Goal: Obtain resource: Obtain resource

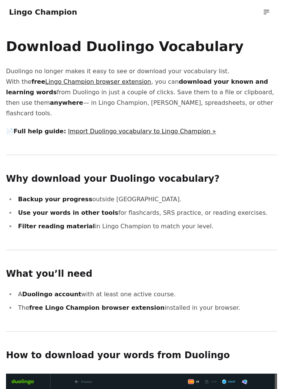
click at [104, 128] on link "Import Duolingo vocabulary to Lingo Champion »" at bounding box center [142, 131] width 148 height 7
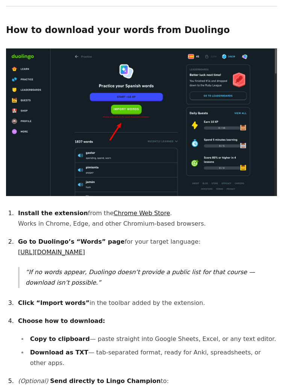
scroll to position [327, 0]
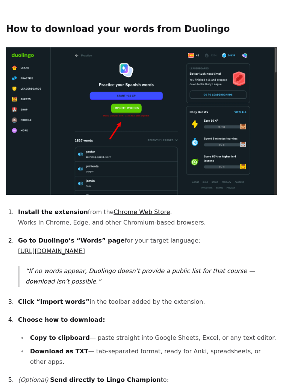
click at [85, 248] on link "[URL][DOMAIN_NAME]" at bounding box center [51, 251] width 67 height 7
click at [241, 120] on img at bounding box center [141, 121] width 271 height 148
click at [240, 118] on img at bounding box center [141, 121] width 271 height 148
click at [241, 117] on img at bounding box center [141, 121] width 271 height 148
click at [239, 114] on img at bounding box center [141, 121] width 271 height 148
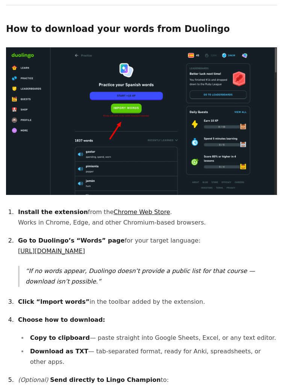
click at [232, 124] on img at bounding box center [141, 121] width 271 height 148
click at [233, 121] on img at bounding box center [141, 121] width 271 height 148
click at [154, 81] on img at bounding box center [141, 121] width 271 height 148
click at [170, 77] on img at bounding box center [141, 121] width 271 height 148
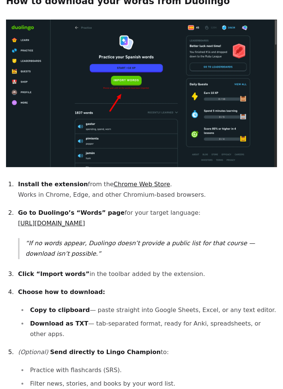
scroll to position [355, 0]
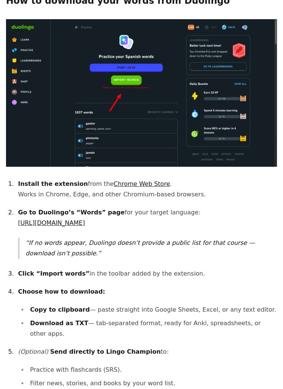
click at [130, 180] on link "Chrome Web Store" at bounding box center [142, 183] width 56 height 7
